Goal: Task Accomplishment & Management: Manage account settings

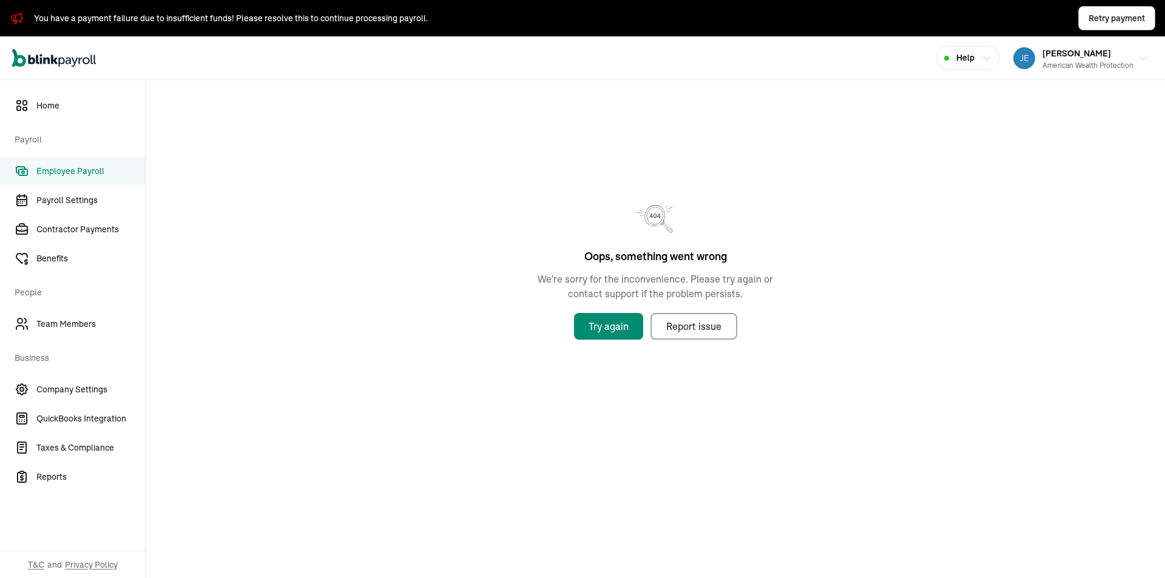
click at [709, 256] on h2 "Oops, something went wrong" at bounding box center [655, 256] width 143 height 16
click at [741, 283] on p "We're sorry for the inconvenience. Please try again or contact support if the p…" at bounding box center [655, 286] width 272 height 29
click at [735, 281] on p "We're sorry for the inconvenience. Please try again or contact support if the p…" at bounding box center [655, 286] width 272 height 29
click at [742, 280] on p "We're sorry for the inconvenience. Please try again or contact support if the p…" at bounding box center [655, 286] width 272 height 29
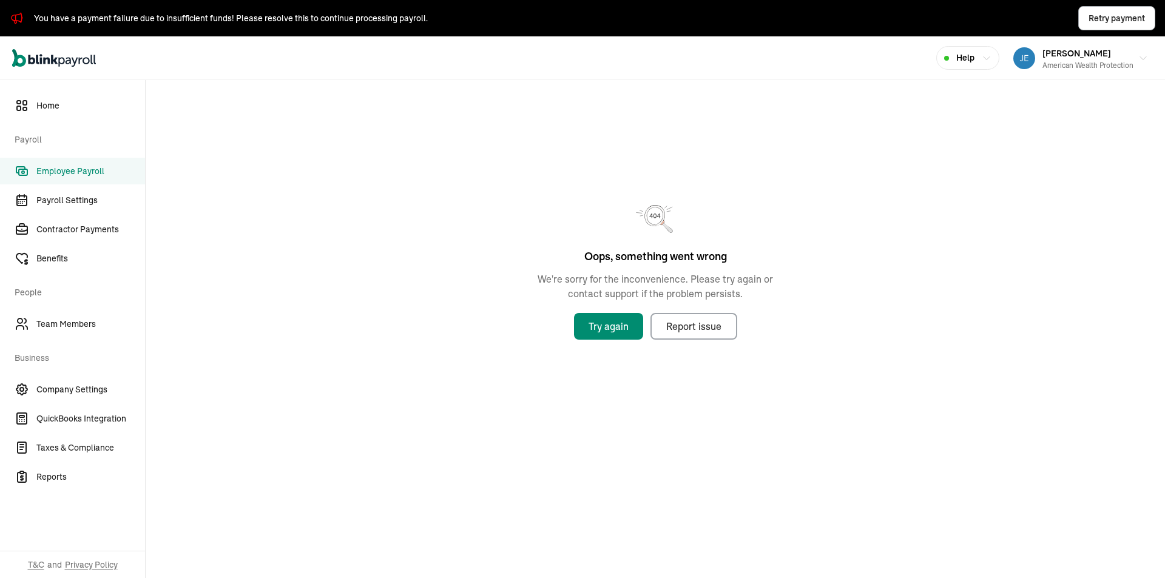
click at [753, 266] on div "Oops, something went wrong We're sorry for the inconvenience. Please try again …" at bounding box center [655, 262] width 1019 height 364
click at [548, 204] on div "Oops, something went wrong We're sorry for the inconvenience. Please try again …" at bounding box center [655, 262] width 1019 height 364
drag, startPoint x: 659, startPoint y: 232, endPoint x: 622, endPoint y: 215, distance: 40.2
click at [660, 232] on icon at bounding box center [655, 219] width 39 height 39
click at [155, 32] on div "You have a payment failure due to insufficient funds! Please resolve this to co…" at bounding box center [582, 18] width 1165 height 36
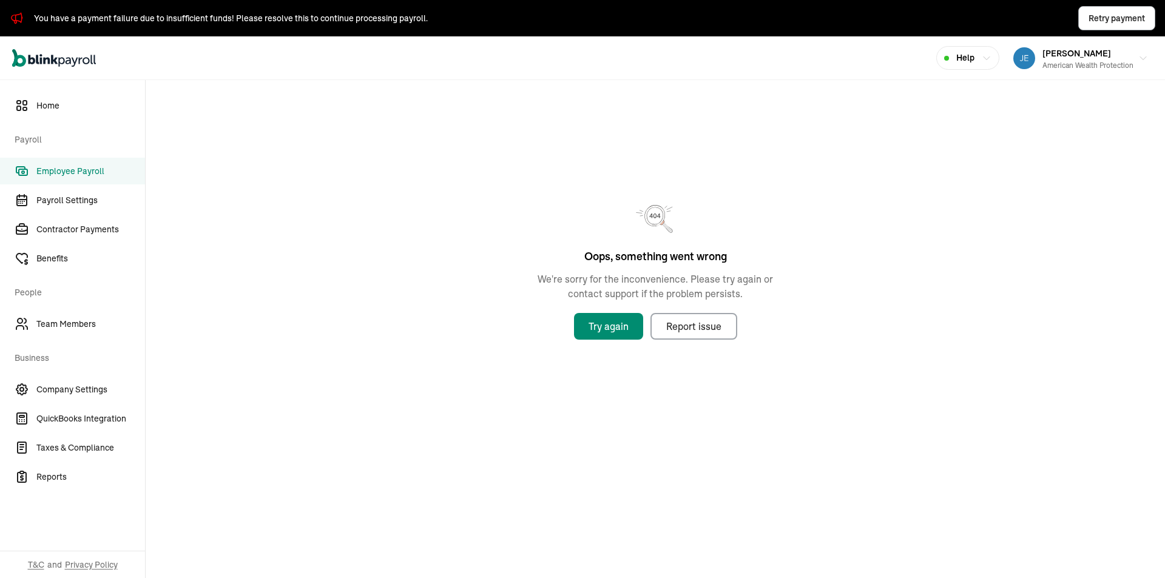
click at [157, 28] on div "You have a payment failure due to insufficient funds! Please resolve this to co…" at bounding box center [595, 18] width 1122 height 24
click at [398, 15] on div "You have a payment failure due to insufficient funds! Please resolve this to co…" at bounding box center [231, 18] width 394 height 13
click at [398, 27] on div "You have a payment failure due to insufficient funds! Please resolve this to co…" at bounding box center [595, 18] width 1122 height 24
click at [1095, 23] on span "Retry payment" at bounding box center [1116, 18] width 56 height 13
click at [1118, 22] on span "Retry payment" at bounding box center [1116, 18] width 56 height 13
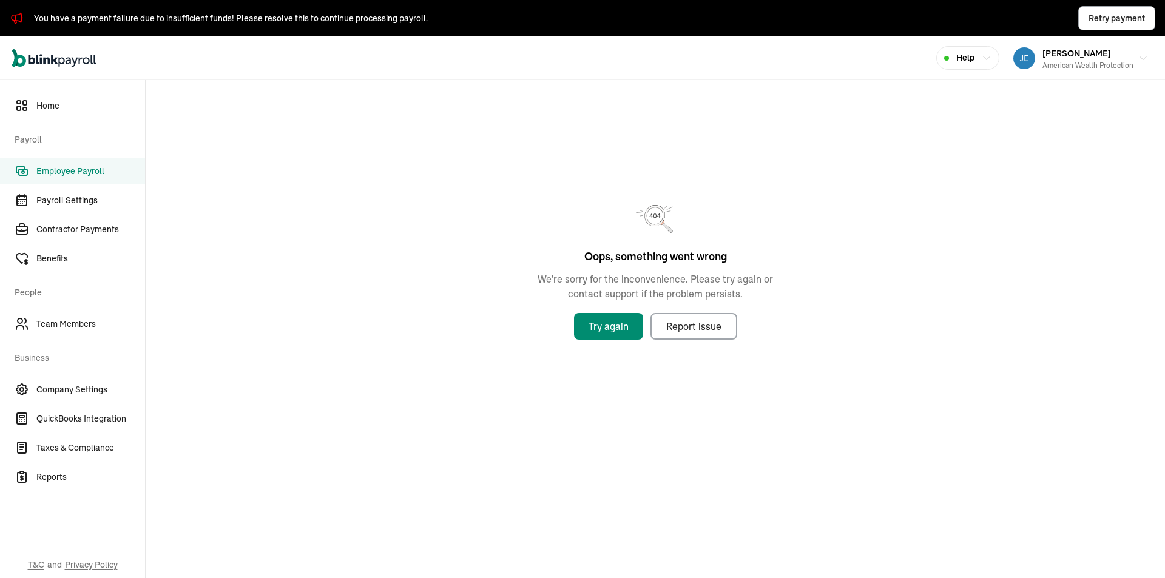
click at [718, 142] on div "Oops, something went wrong We're sorry for the inconvenience. Please try again …" at bounding box center [655, 262] width 1019 height 364
click at [1092, 12] on span "Retry payment" at bounding box center [1116, 18] width 56 height 13
click at [1116, 25] on button "Retry payment" at bounding box center [1116, 18] width 77 height 24
click at [742, 166] on div "Oops, something went wrong We're sorry for the inconvenience. Please try again …" at bounding box center [655, 262] width 1019 height 364
click at [612, 108] on div "Oops, something went wrong We're sorry for the inconvenience. Please try again …" at bounding box center [655, 262] width 1019 height 364
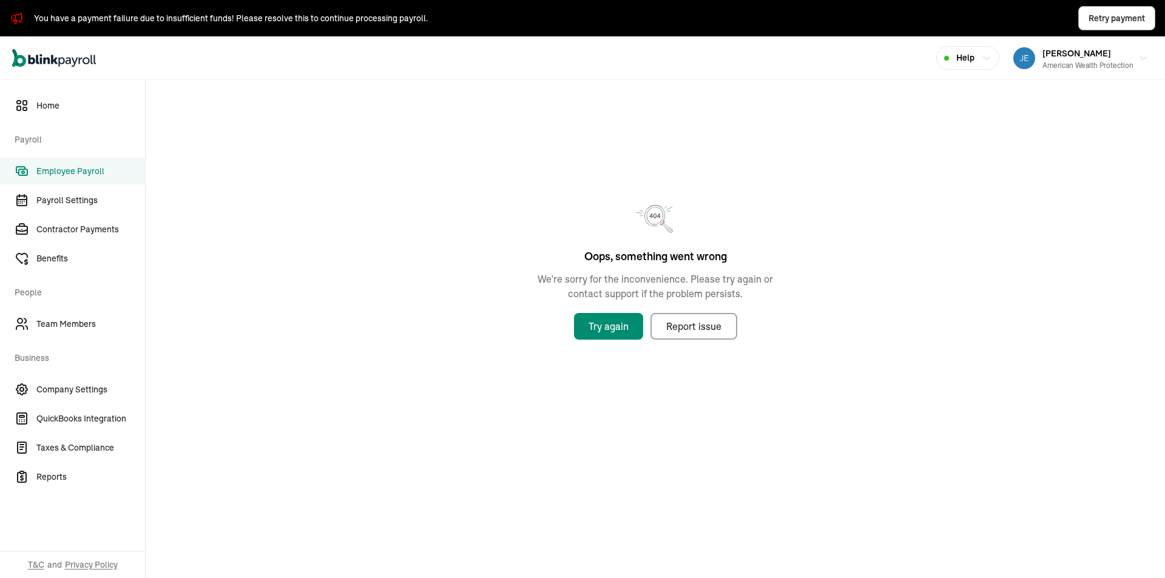
click at [629, 53] on div "Open main menu Help [PERSON_NAME] American Wealth Protection" at bounding box center [582, 58] width 1165 height 44
click at [1098, 15] on span "Retry payment" at bounding box center [1116, 18] width 56 height 13
click at [626, 104] on div "Oops, something went wrong We're sorry for the inconvenience. Please try again …" at bounding box center [655, 262] width 1019 height 364
click at [343, 30] on div "You have a payment failure due to insufficient funds! Please resolve this to co…" at bounding box center [582, 18] width 1165 height 36
click at [364, 13] on div "You have a payment failure due to insufficient funds! Please resolve this to co…" at bounding box center [231, 18] width 394 height 13
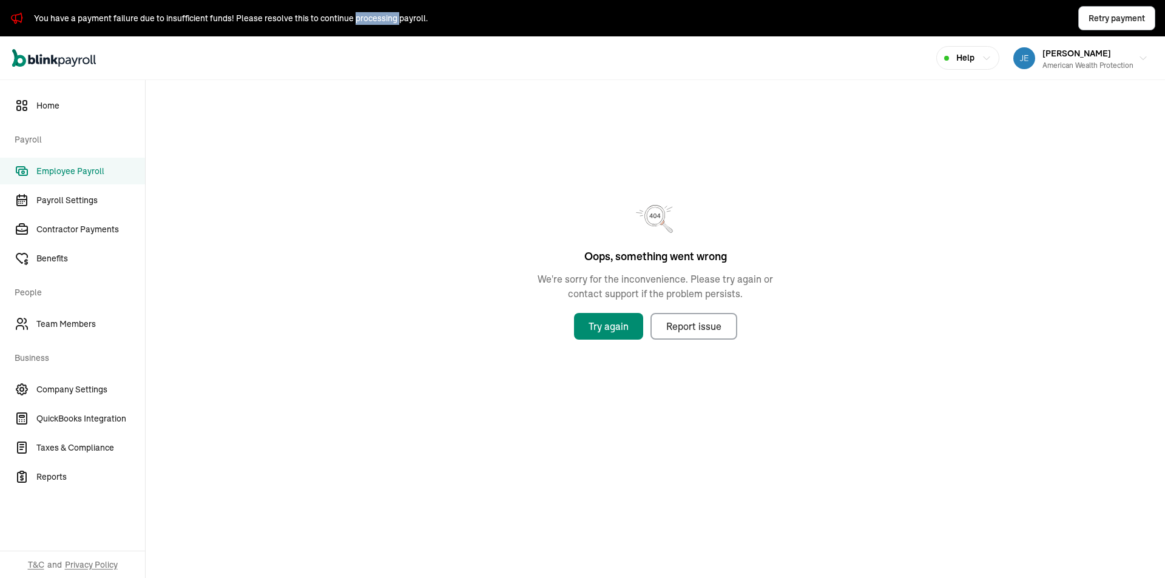
click at [365, 13] on div "You have a payment failure due to insufficient funds! Please resolve this to co…" at bounding box center [231, 18] width 394 height 13
click at [1121, 13] on span "Retry payment" at bounding box center [1116, 18] width 56 height 13
click at [417, 23] on div "You have a payment failure due to insufficient funds! Please resolve this to co…" at bounding box center [231, 18] width 394 height 13
click at [1121, 16] on span "Retry payment" at bounding box center [1116, 18] width 56 height 13
click at [630, 104] on div "Oops, something went wrong We're sorry for the inconvenience. Please try again …" at bounding box center [655, 262] width 1019 height 364
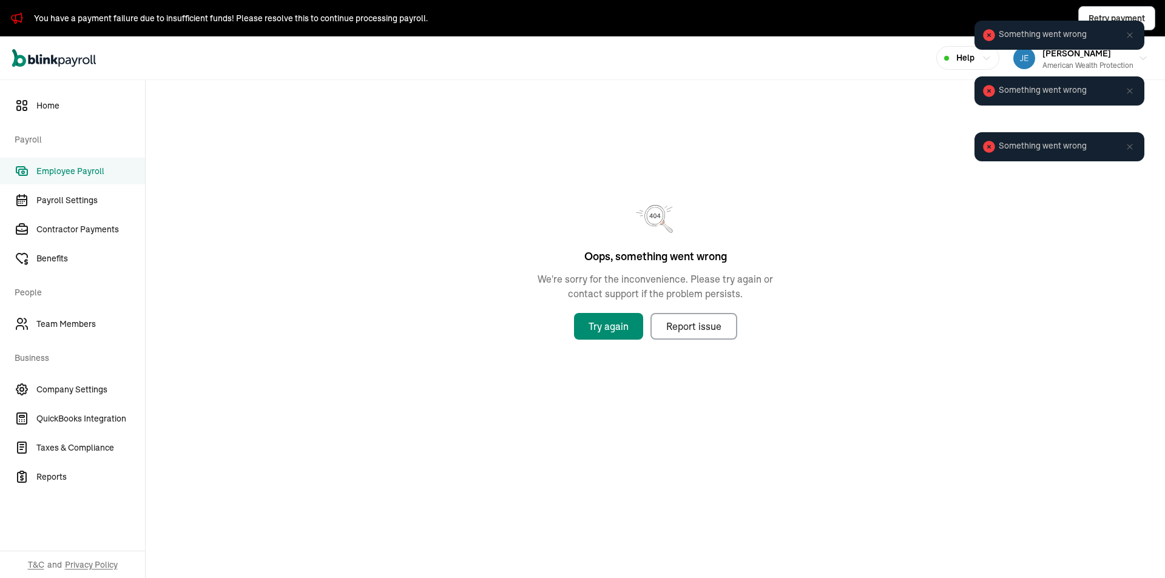
click at [1132, 36] on icon at bounding box center [1130, 35] width 10 height 10
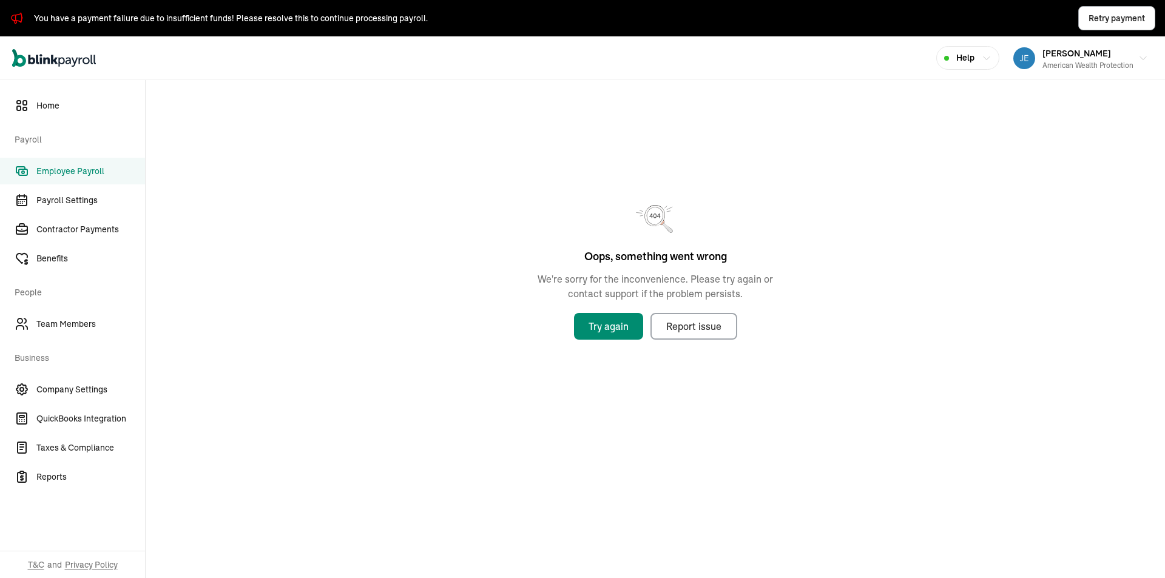
click at [635, 194] on div "Oops, something went wrong We're sorry for the inconvenience. Please try again …" at bounding box center [655, 262] width 1019 height 364
click at [731, 288] on p "We're sorry for the inconvenience. Please try again or contact support if the p…" at bounding box center [655, 286] width 272 height 29
click at [661, 203] on icon at bounding box center [655, 219] width 39 height 39
